Goal: Information Seeking & Learning: Learn about a topic

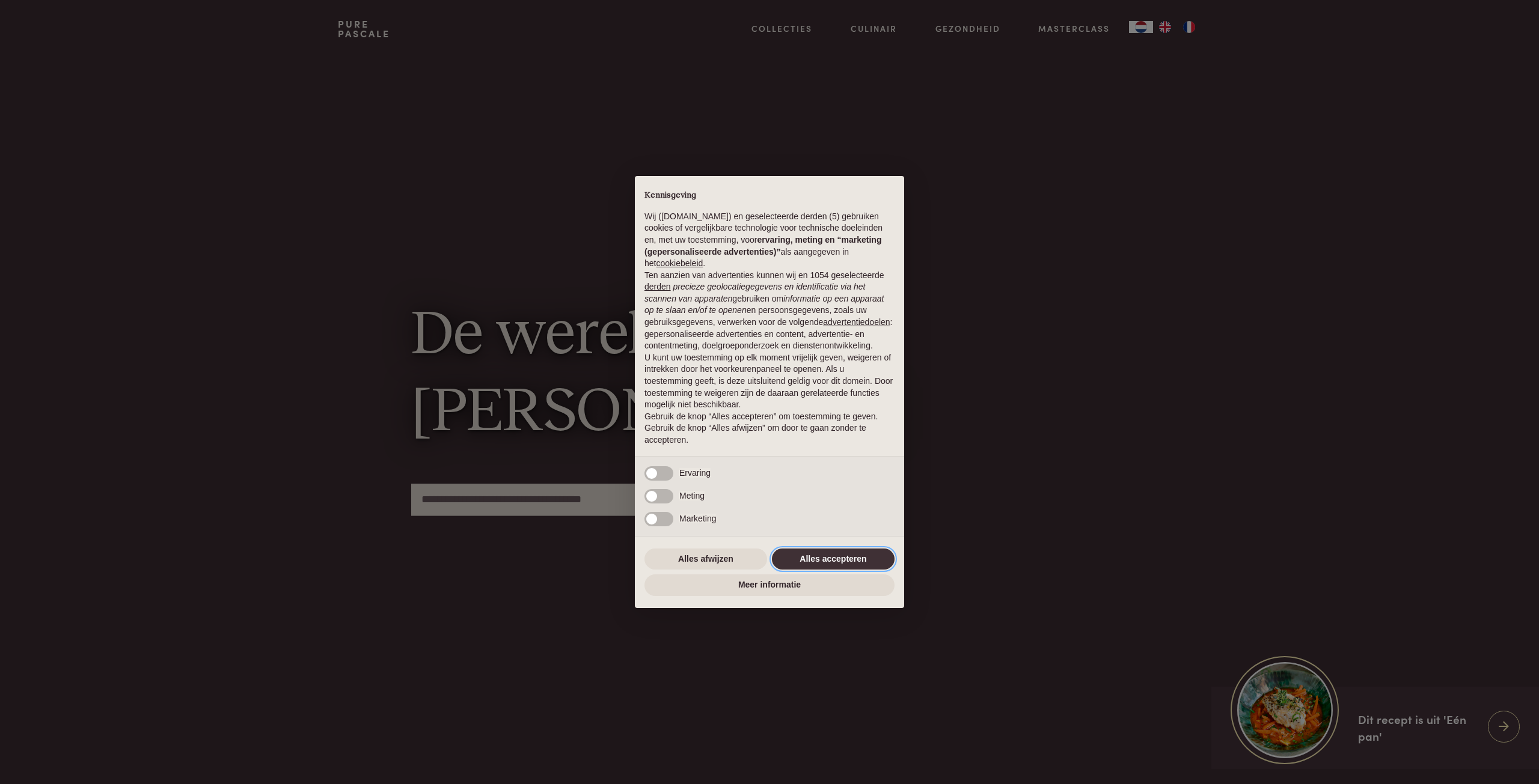
click at [845, 562] on button "Alles accepteren" at bounding box center [833, 559] width 123 height 22
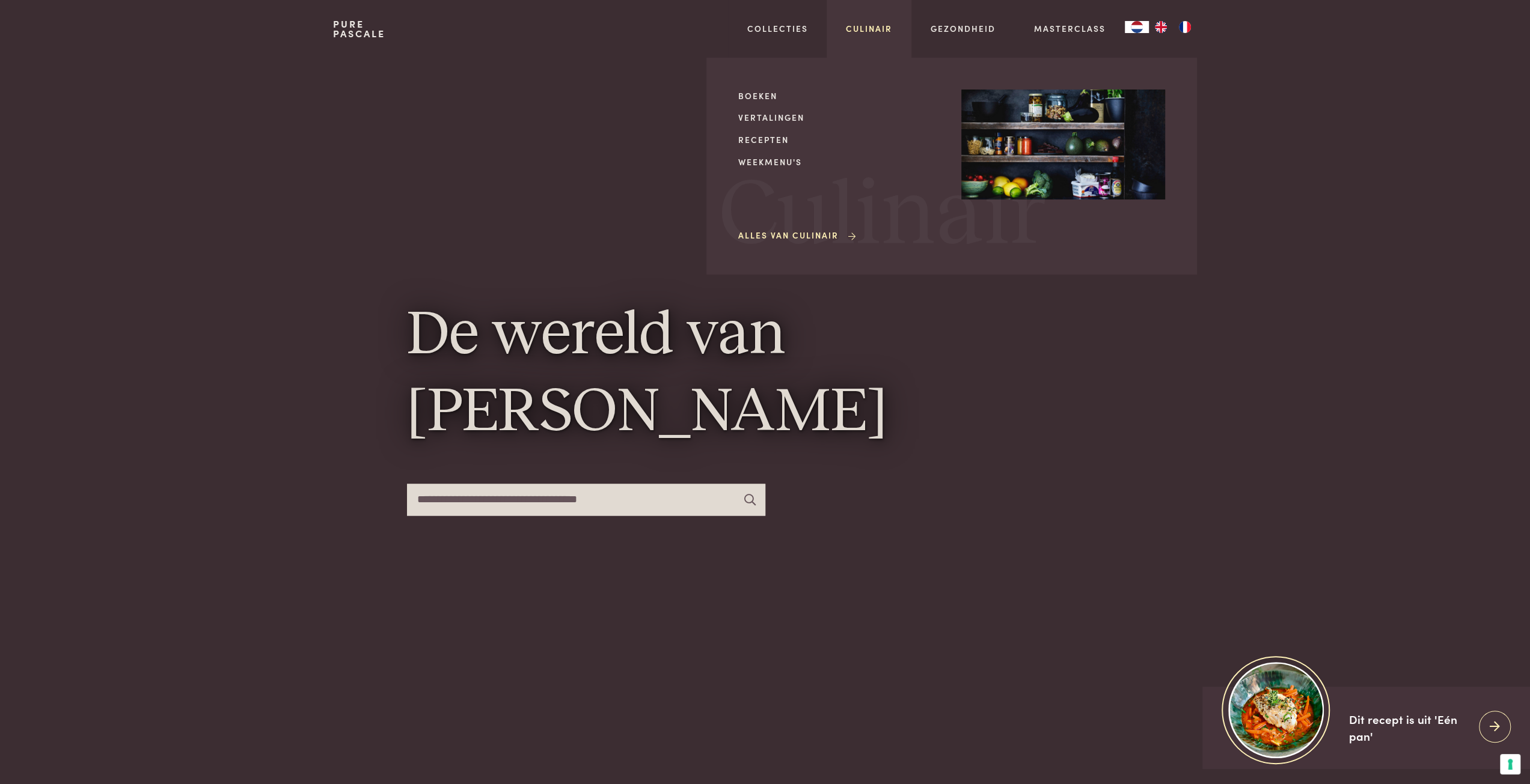
click at [886, 30] on link "Culinair" at bounding box center [869, 28] width 46 height 12
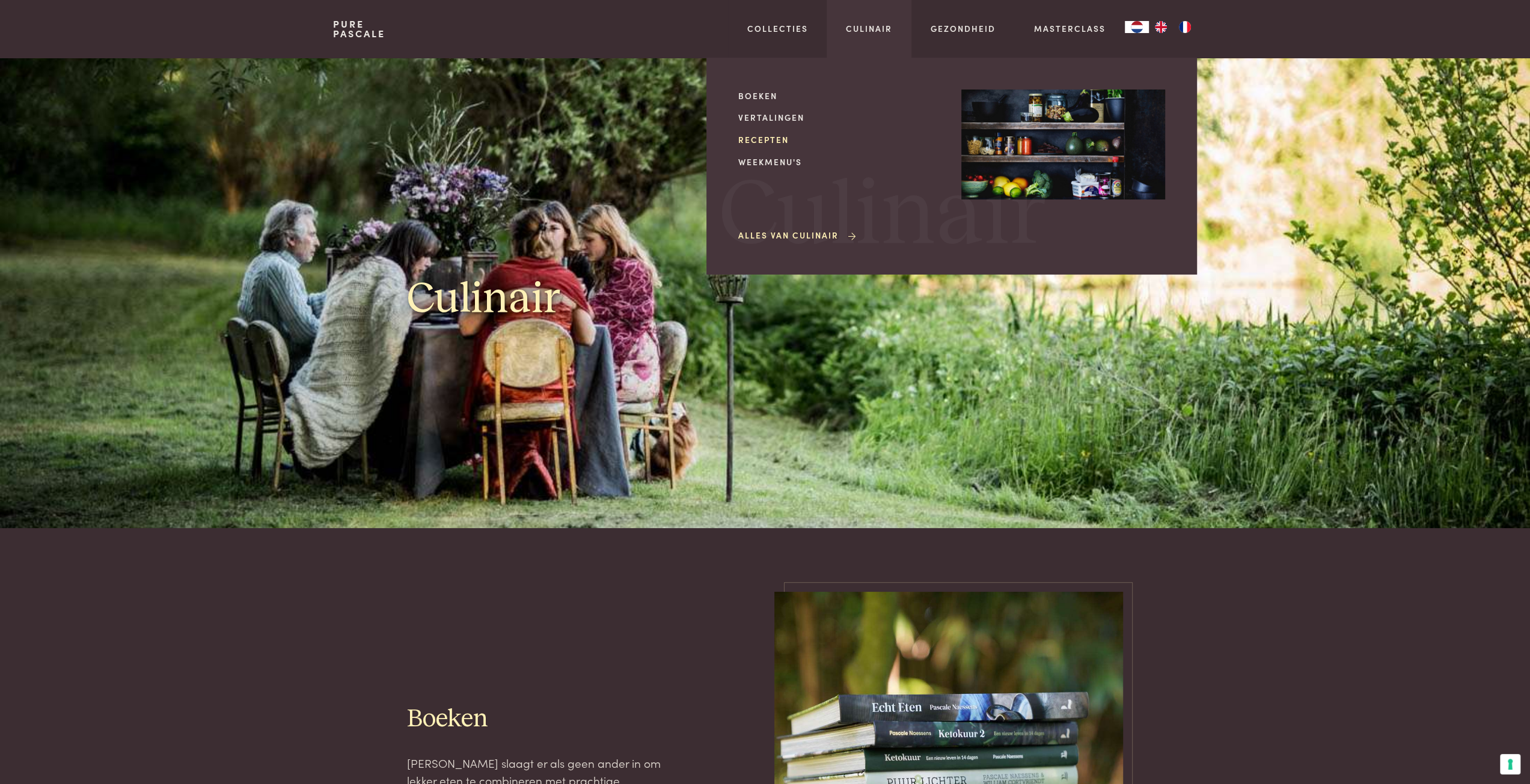
click at [761, 139] on link "Recepten" at bounding box center [840, 139] width 204 height 12
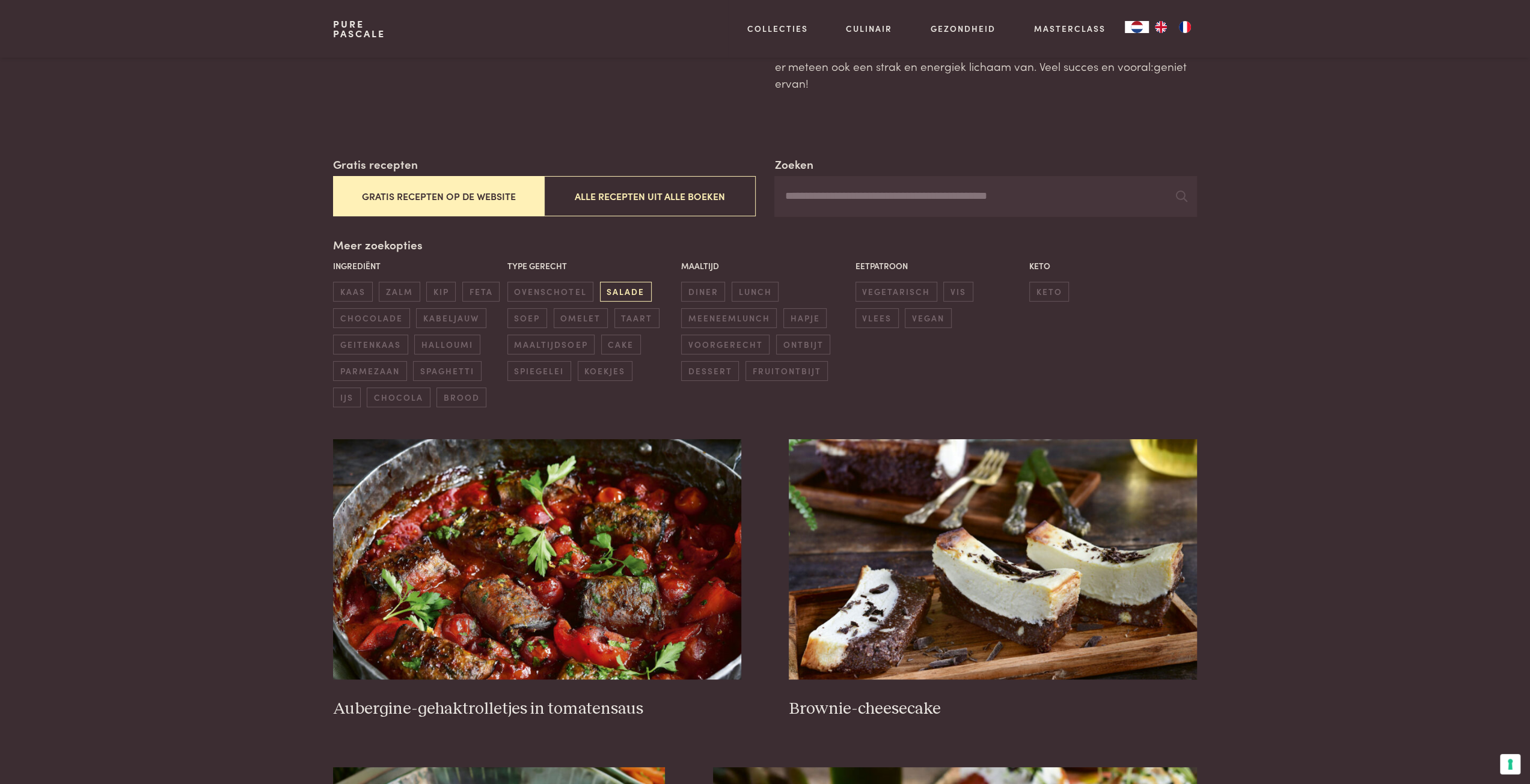
scroll to position [240, 0]
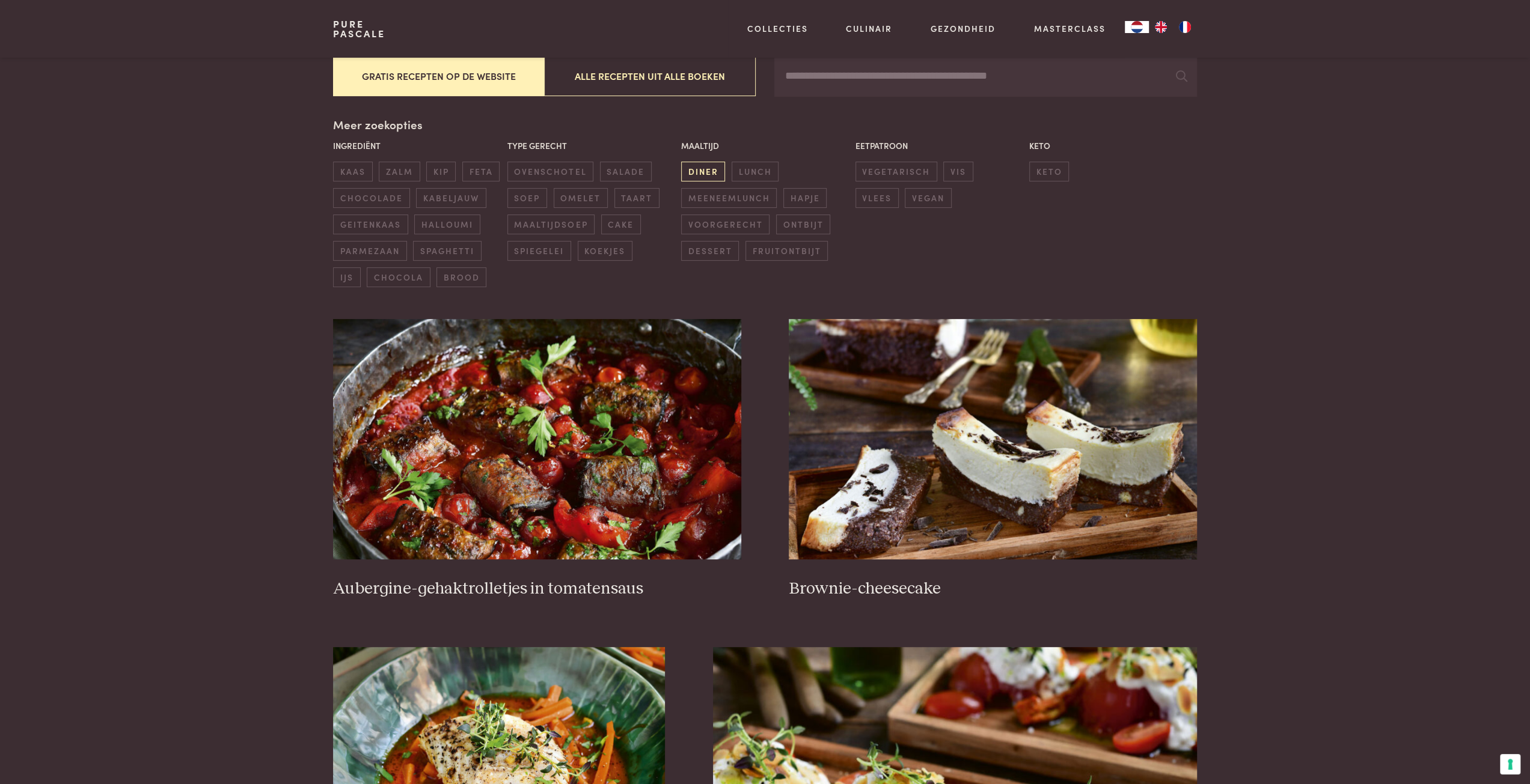
click at [703, 170] on span "diner" at bounding box center [703, 171] width 44 height 20
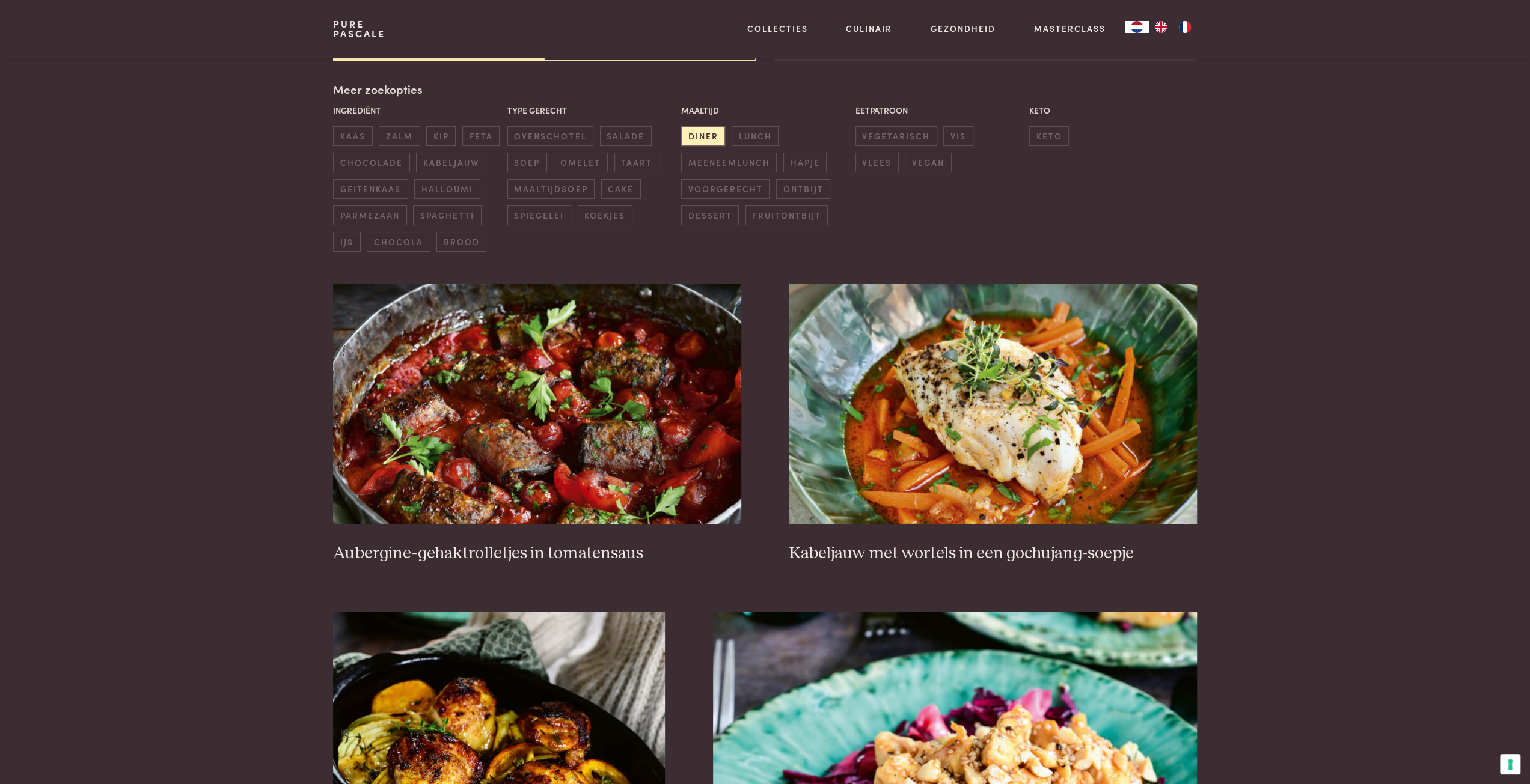
scroll to position [456, 0]
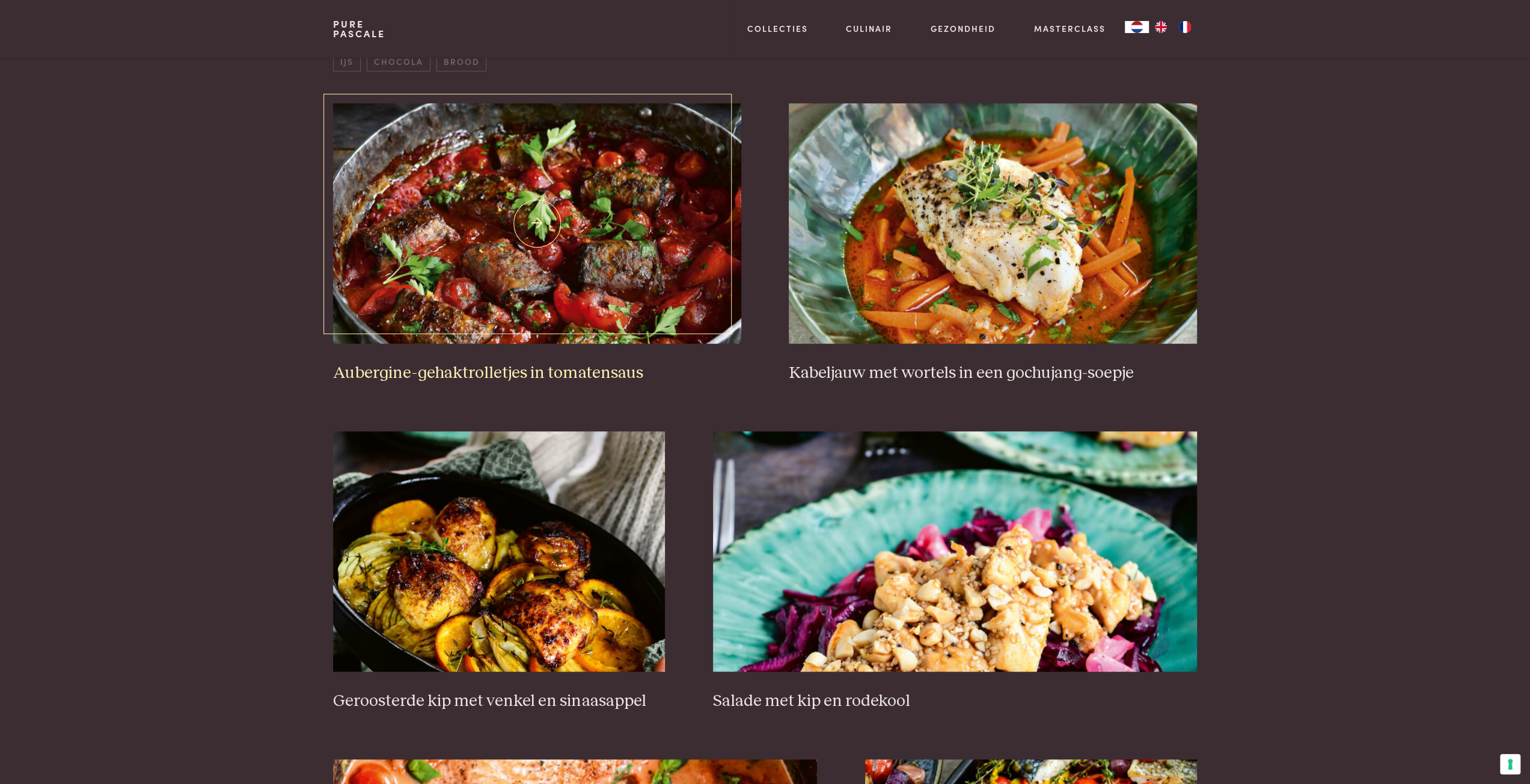
click at [397, 219] on img at bounding box center [537, 223] width 408 height 240
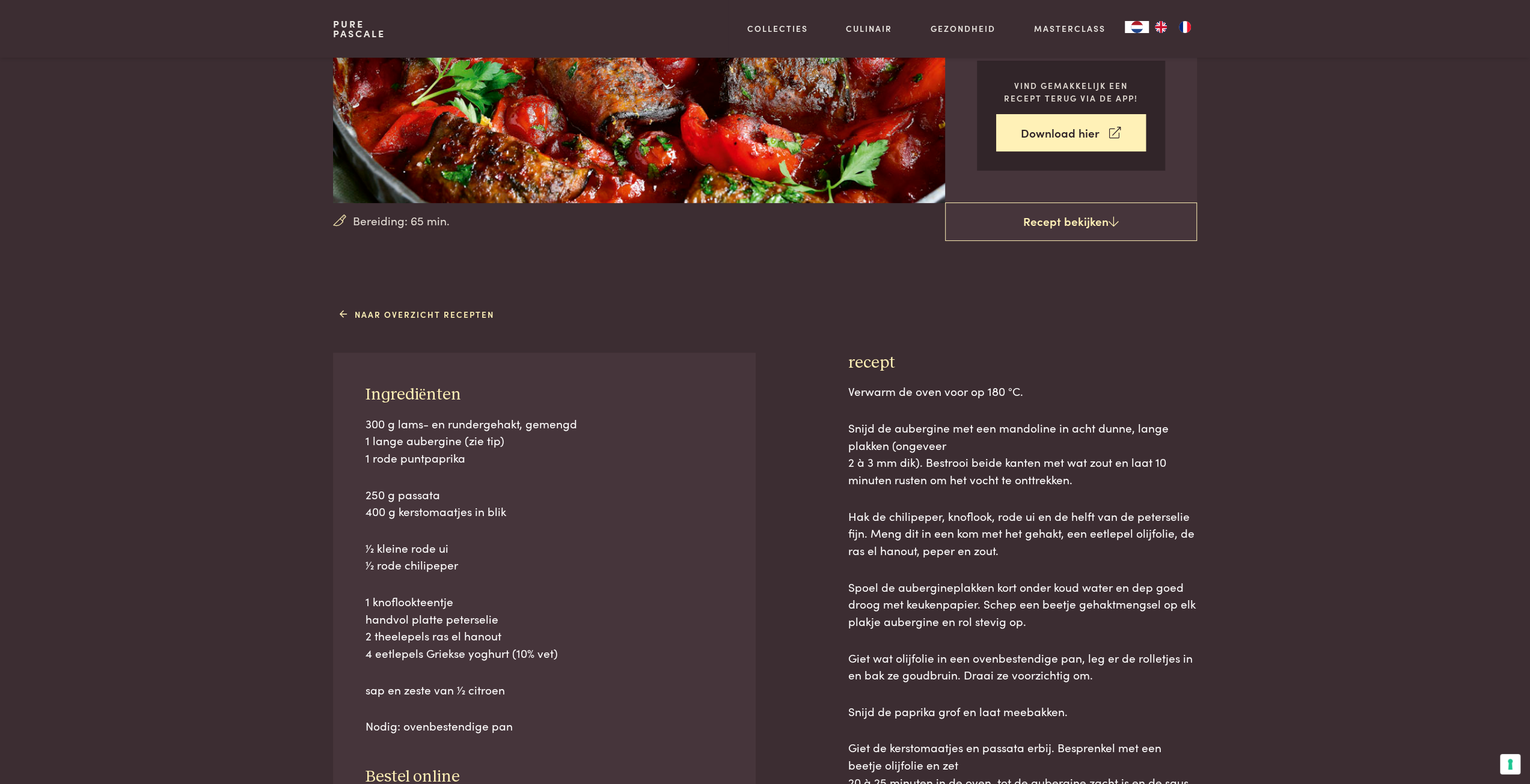
scroll to position [301, 0]
